Goal: Task Accomplishment & Management: Manage account settings

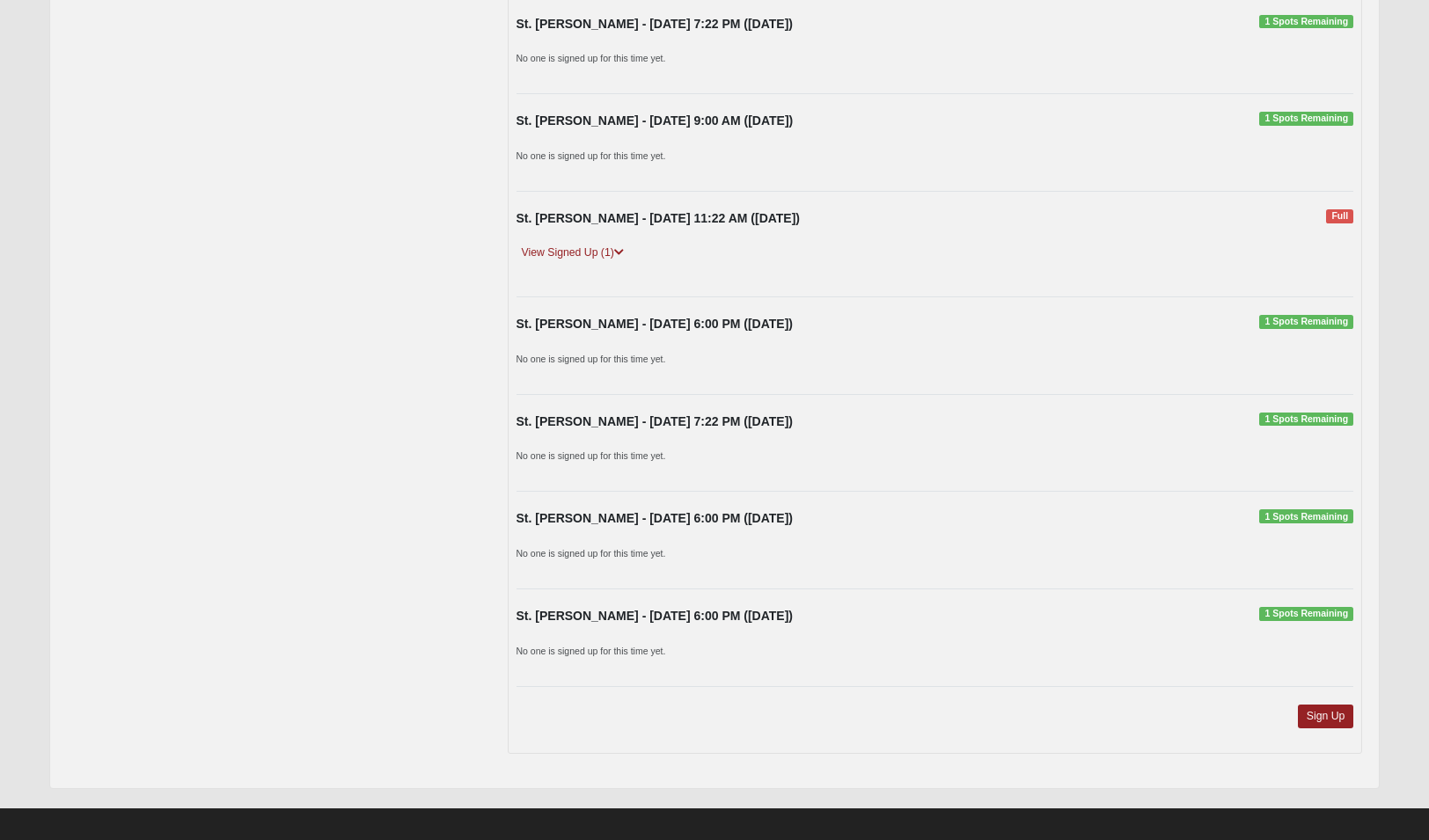
scroll to position [1200, 0]
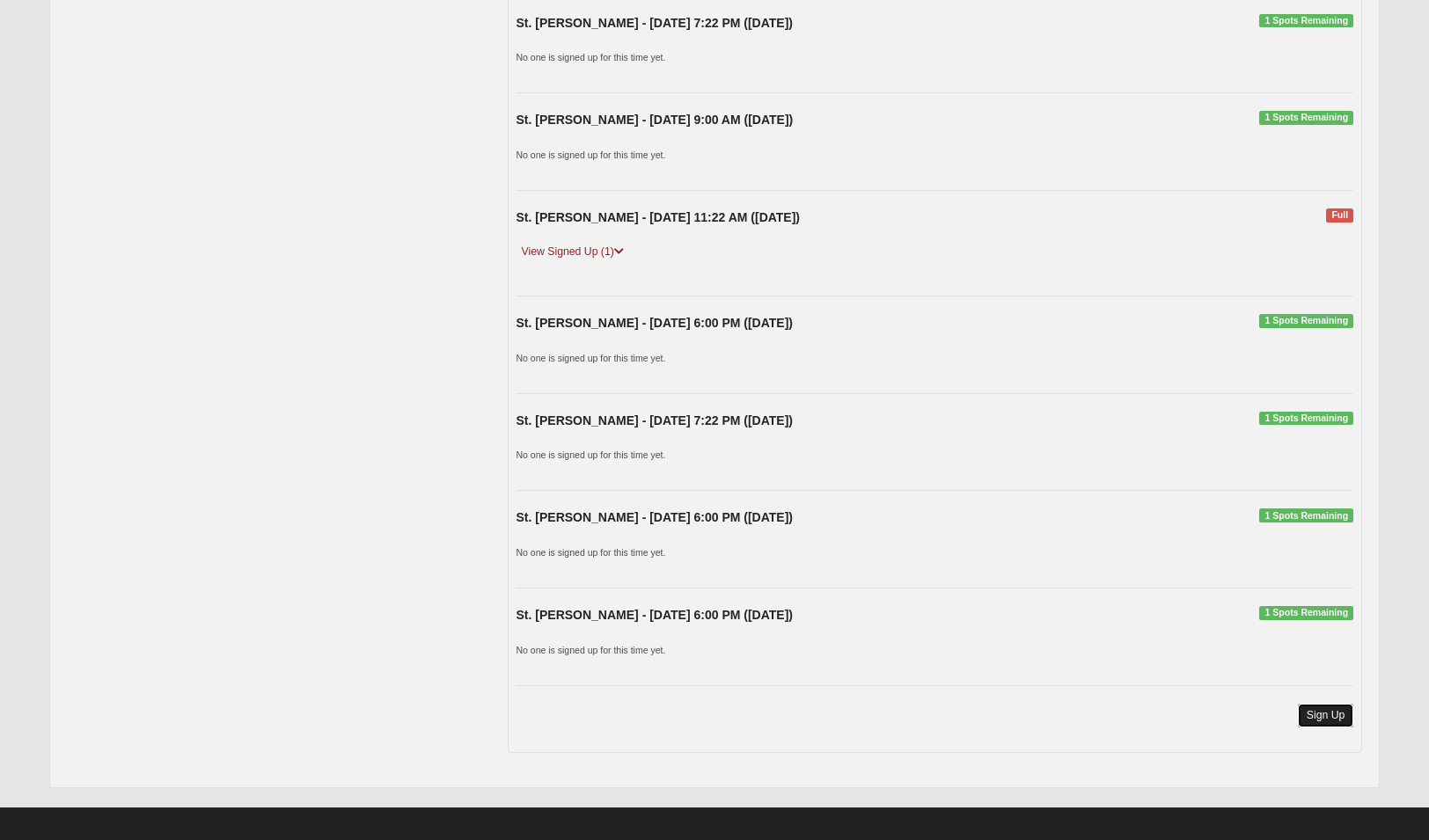
click at [1328, 713] on link "Sign Up" at bounding box center [1326, 715] width 57 height 24
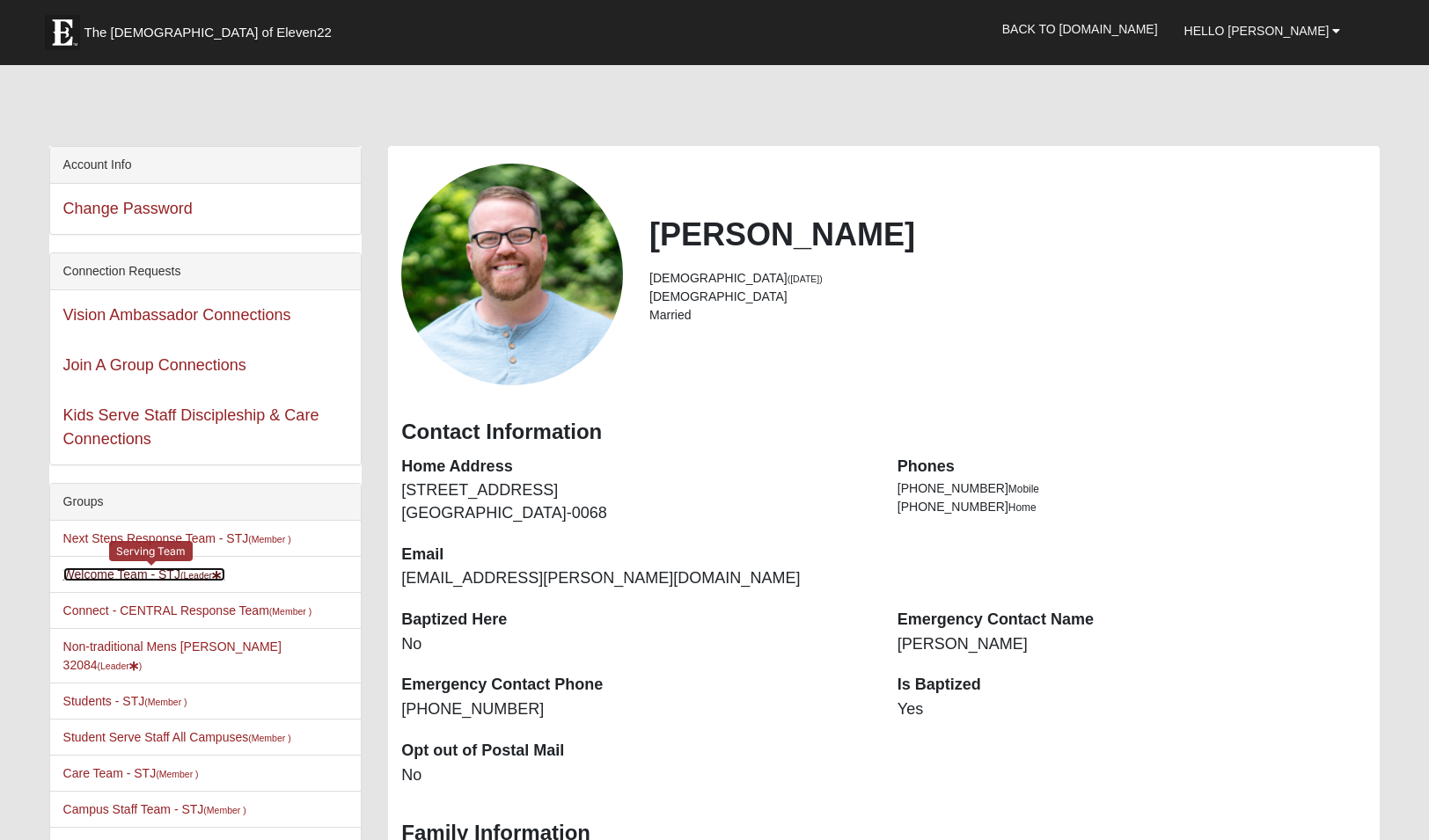
click at [108, 575] on link "Welcome Team - STJ (Leader )" at bounding box center [144, 573] width 162 height 14
click at [111, 571] on link "Welcome Team - STJ (Leader )" at bounding box center [144, 573] width 162 height 14
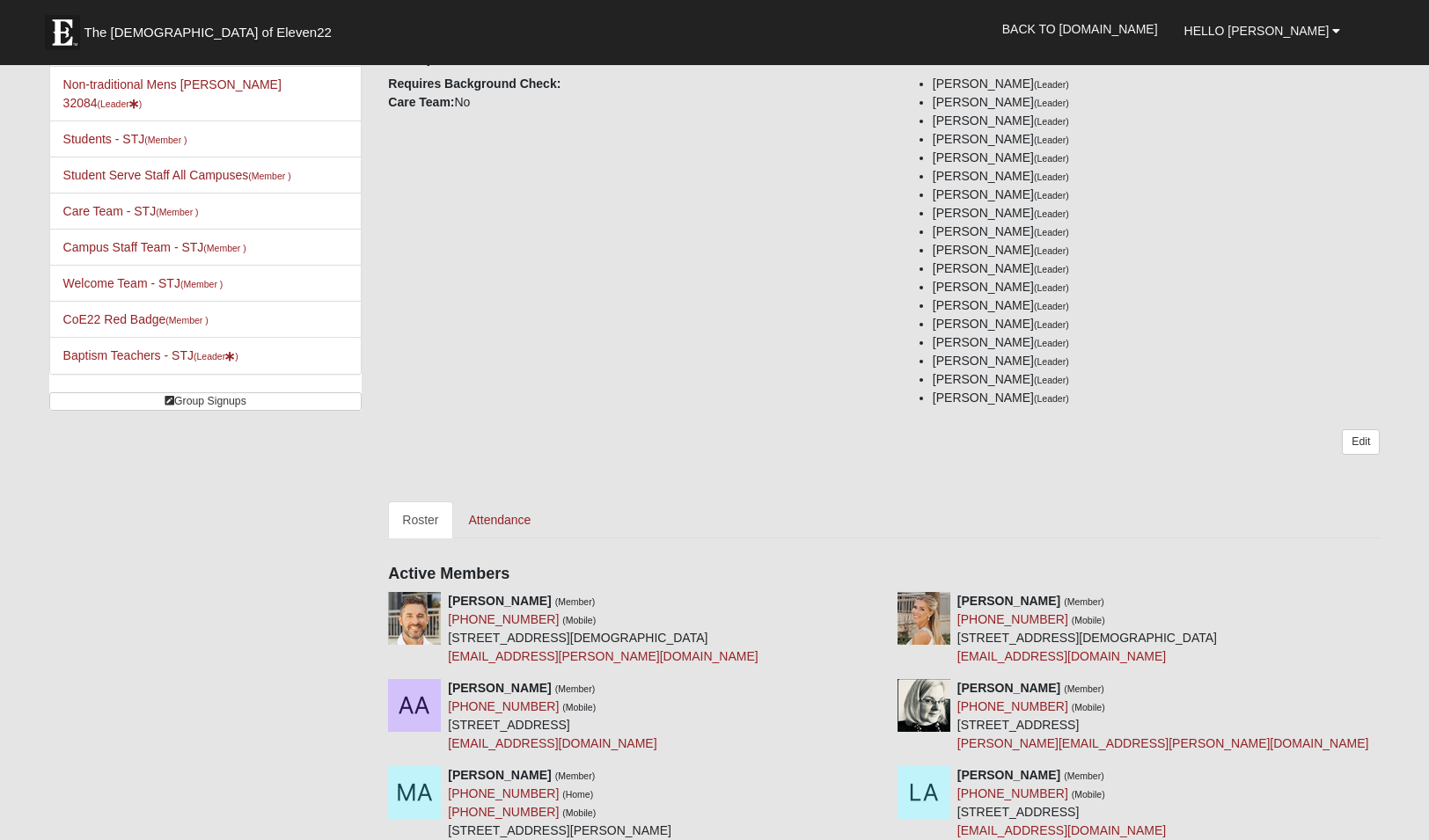
scroll to position [187, 0]
click at [495, 520] on link "Attendance" at bounding box center [499, 521] width 90 height 37
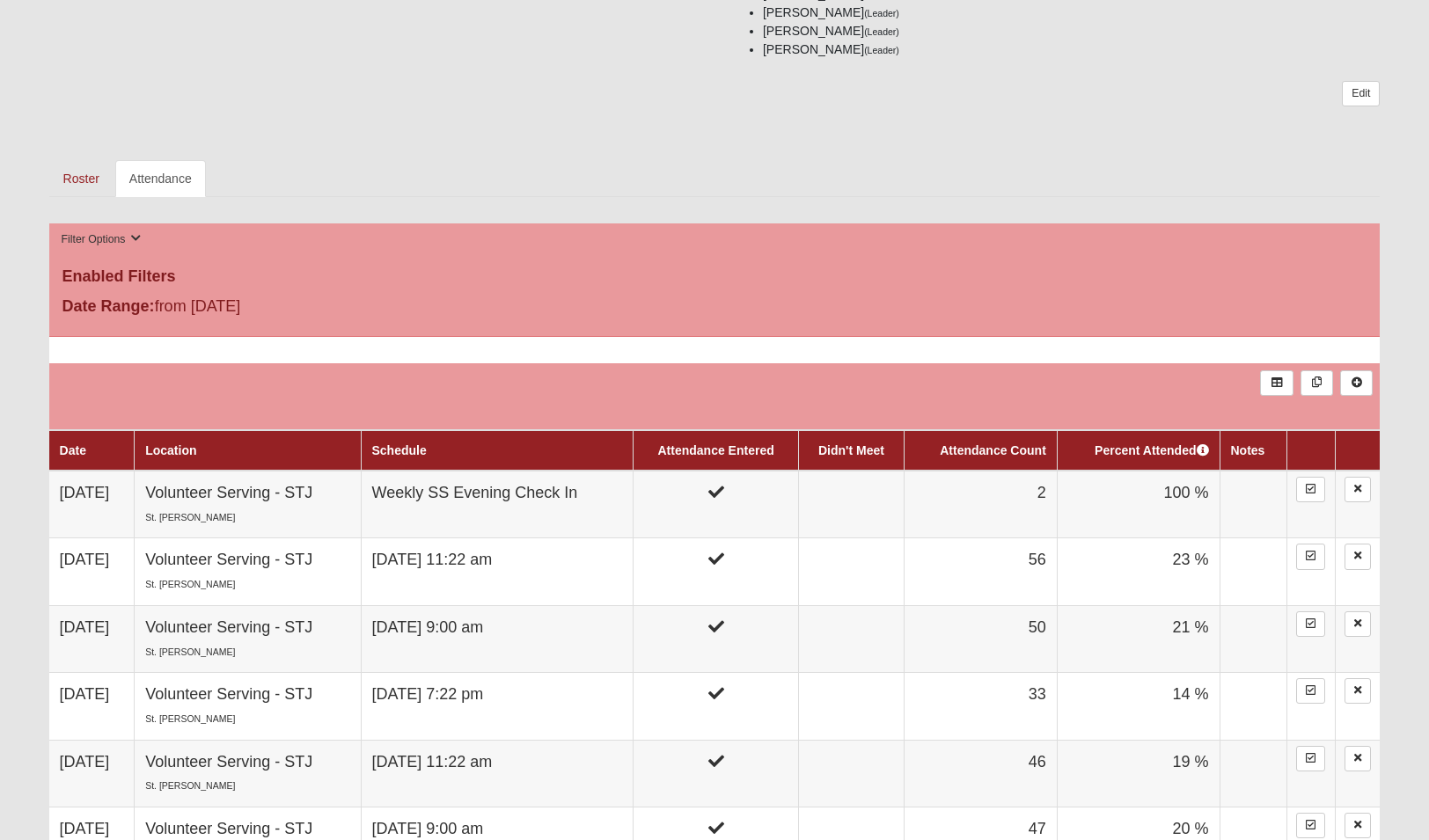
scroll to position [564, 0]
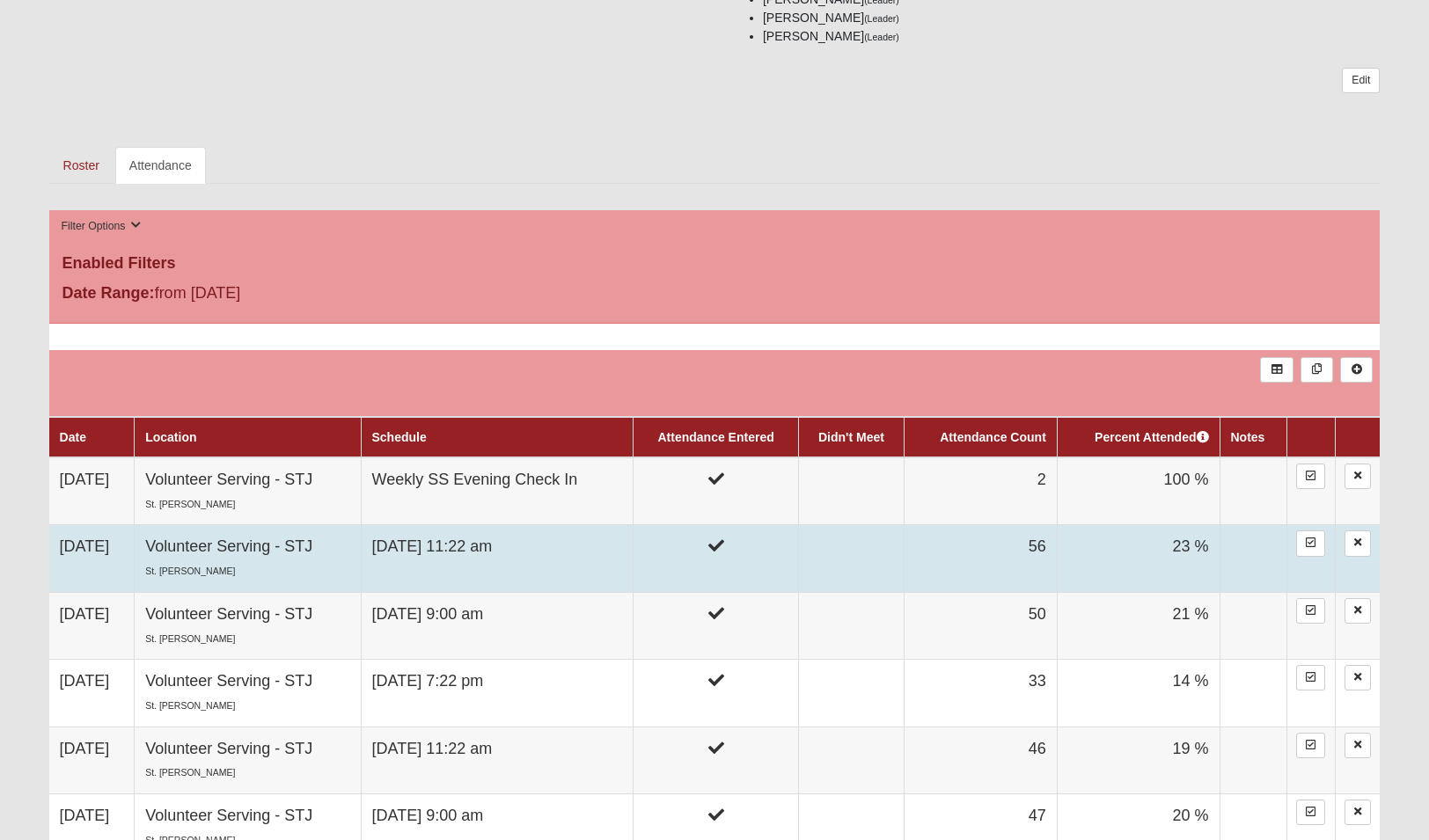
click at [530, 564] on td "[DATE] 11:22 am" at bounding box center [496, 558] width 272 height 67
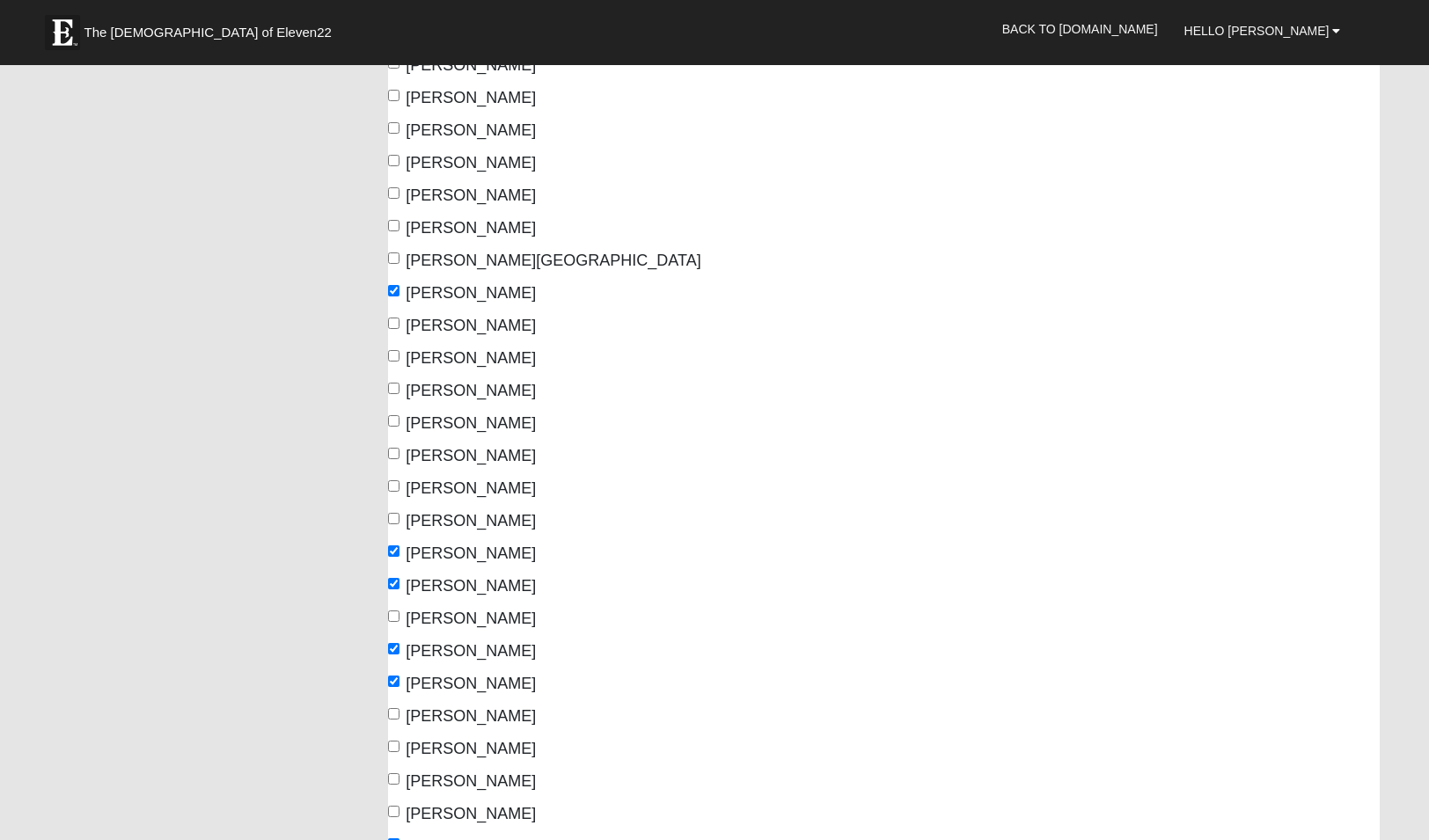
scroll to position [1084, 0]
click at [397, 447] on input "[PERSON_NAME]" at bounding box center [393, 453] width 11 height 11
checkbox input "false"
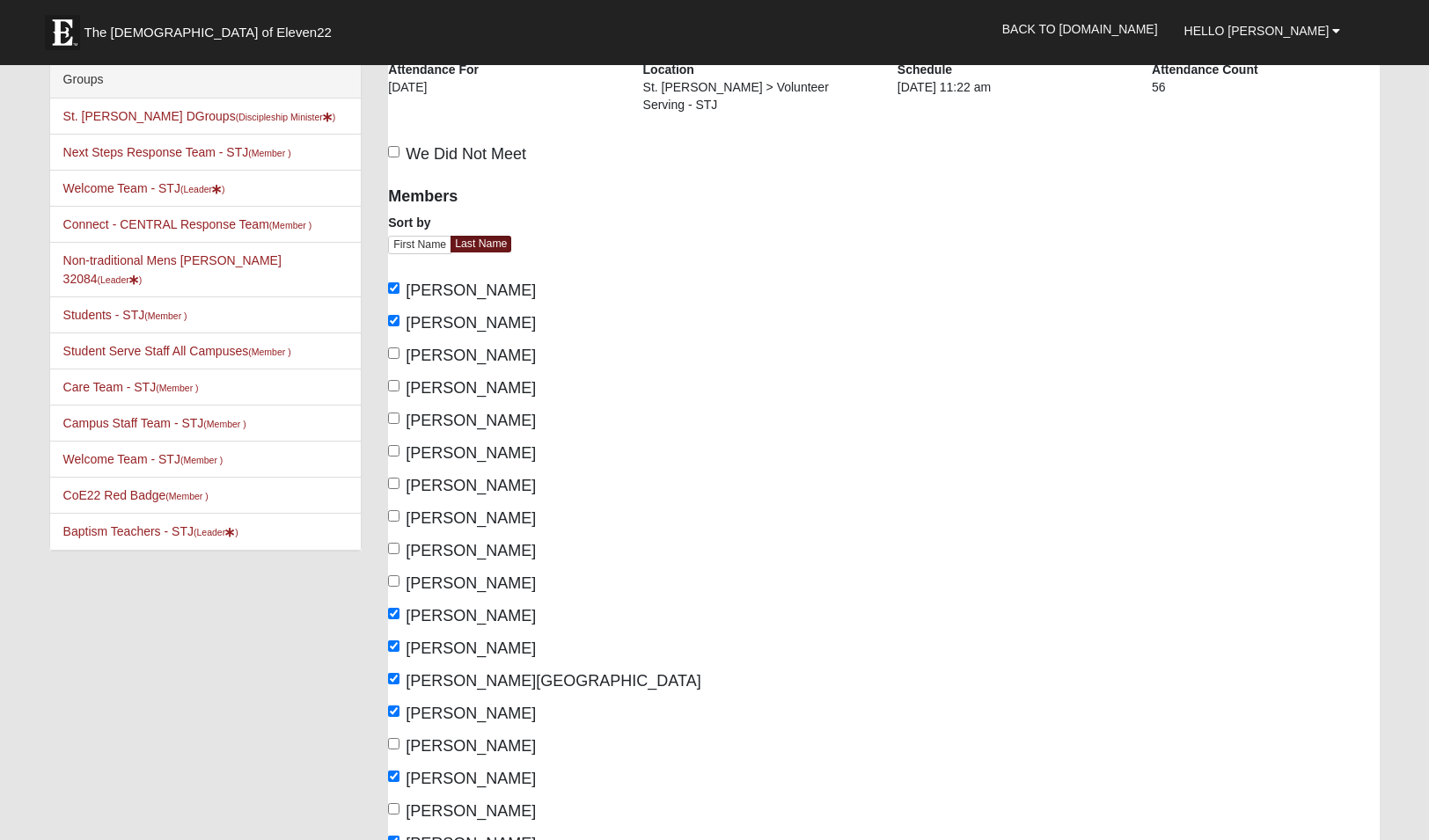
scroll to position [0, 0]
